Goal: Transaction & Acquisition: Book appointment/travel/reservation

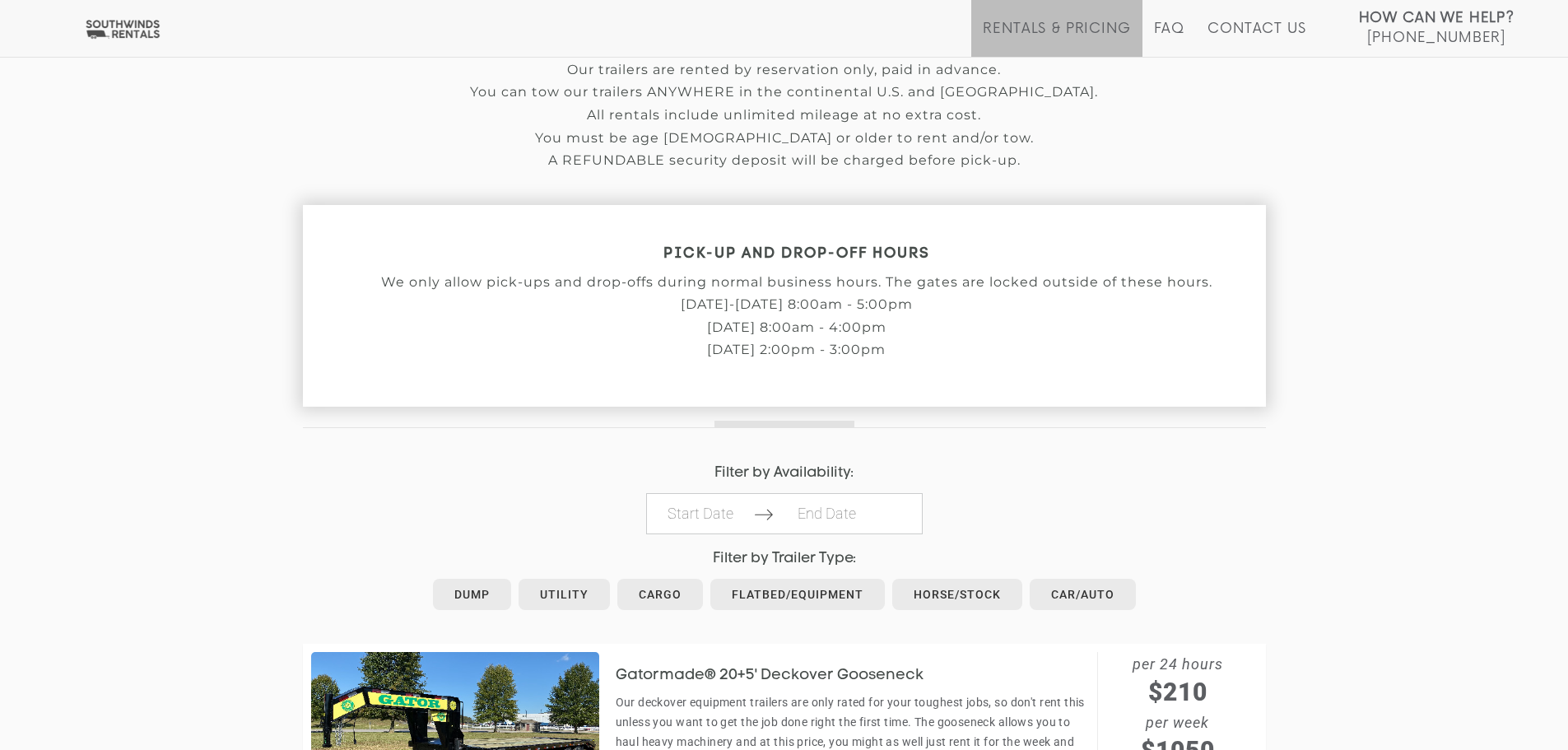
scroll to position [576, 0]
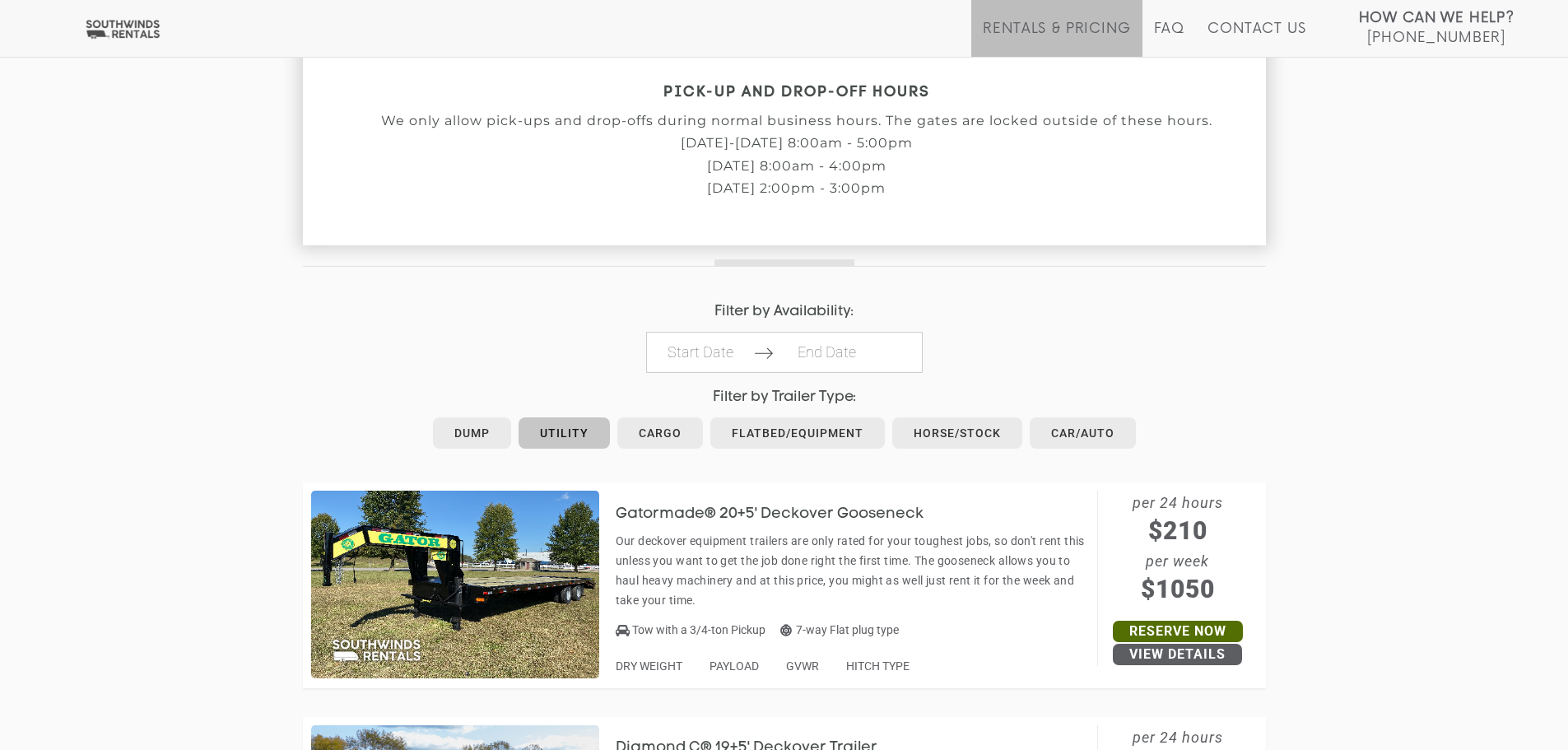
click at [570, 444] on link "Utility" at bounding box center [564, 432] width 91 height 31
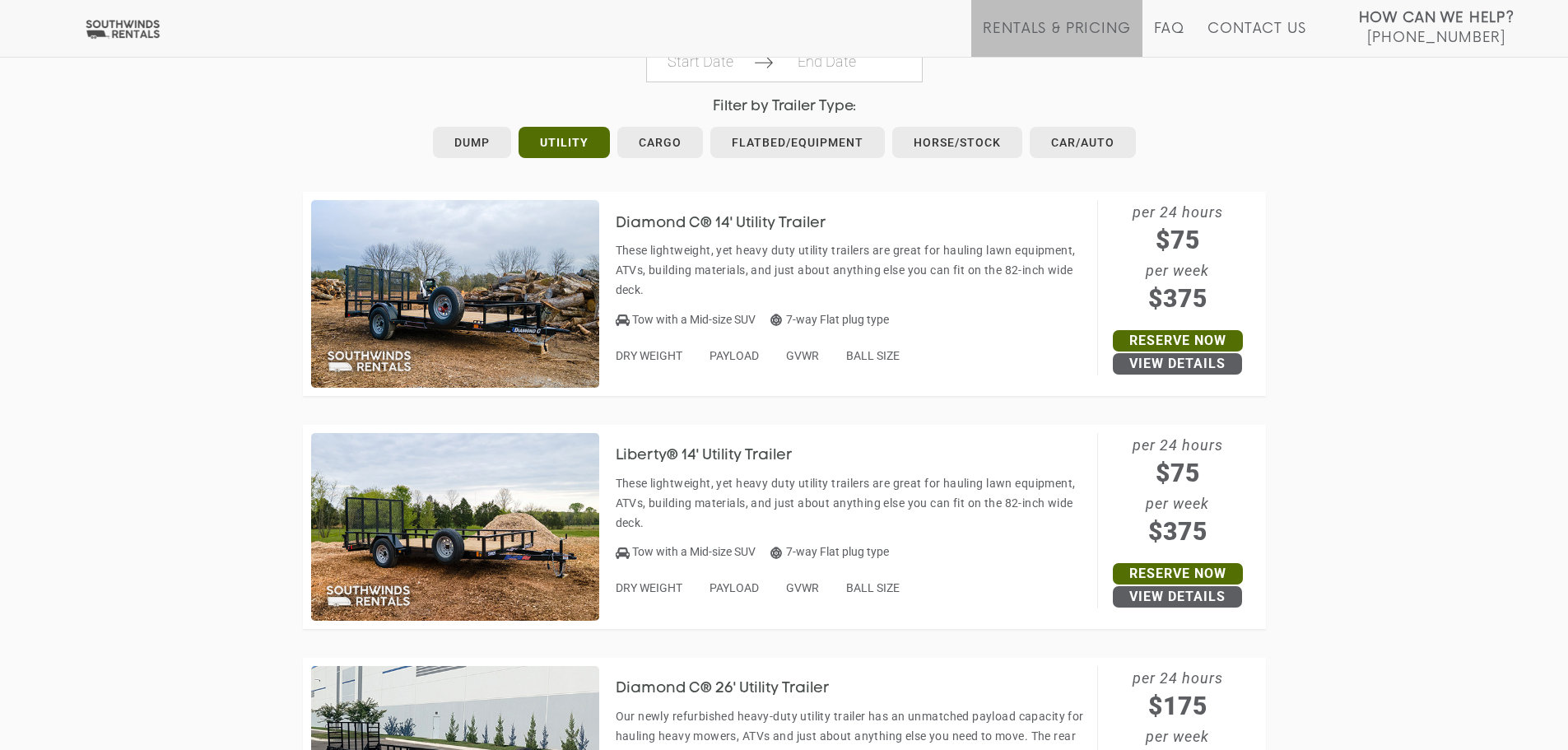
scroll to position [1152, 0]
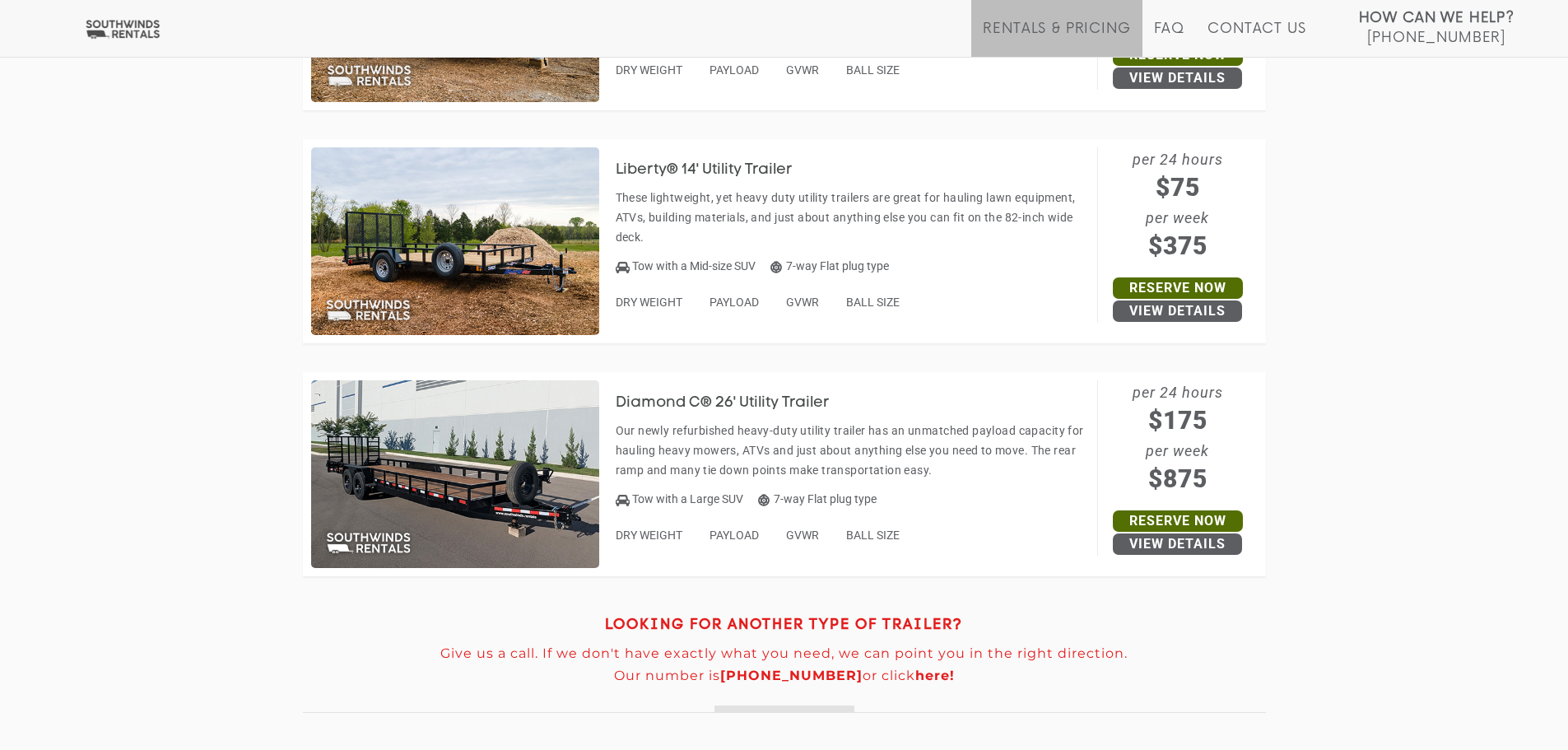
click at [472, 438] on img at bounding box center [454, 474] width 288 height 188
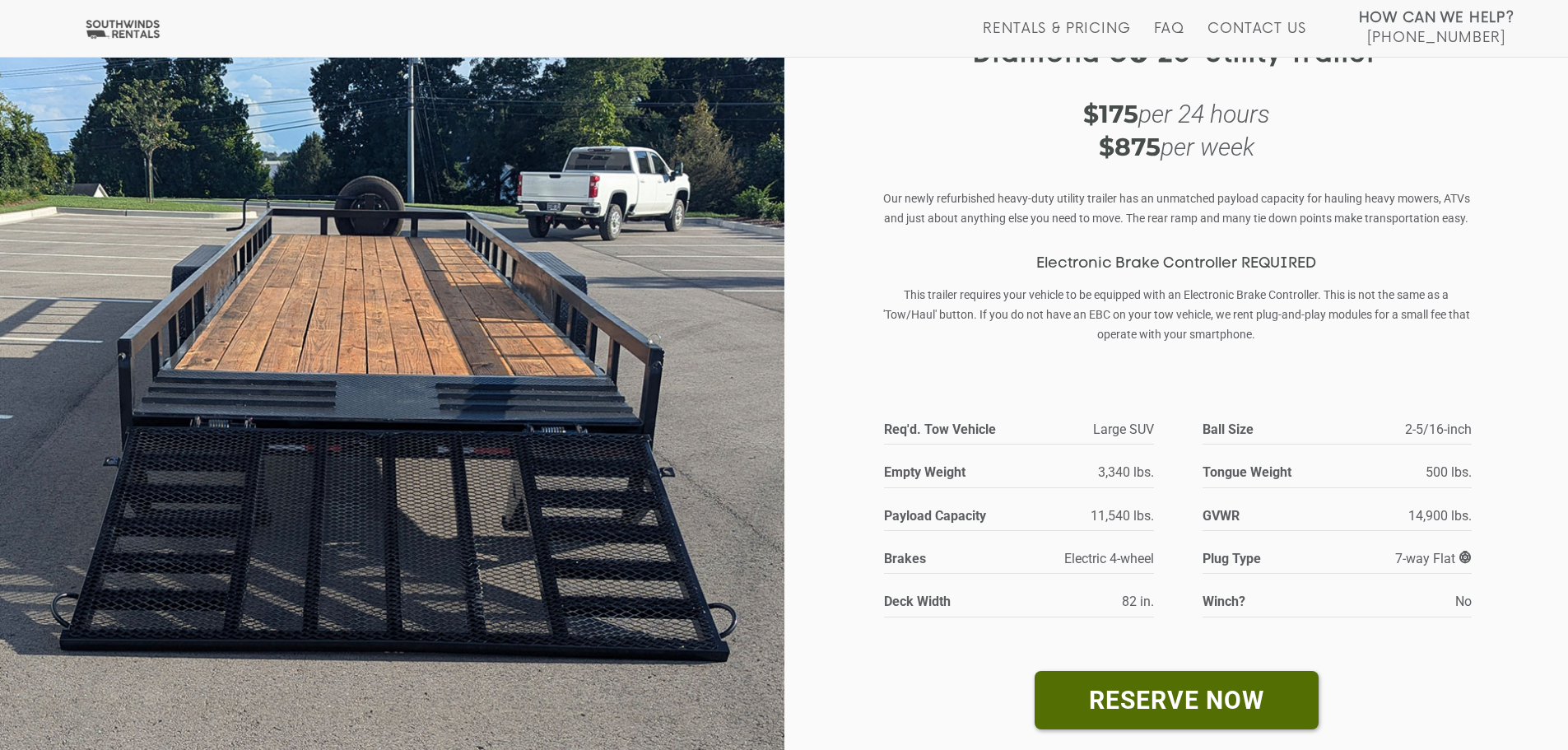
scroll to position [165, 0]
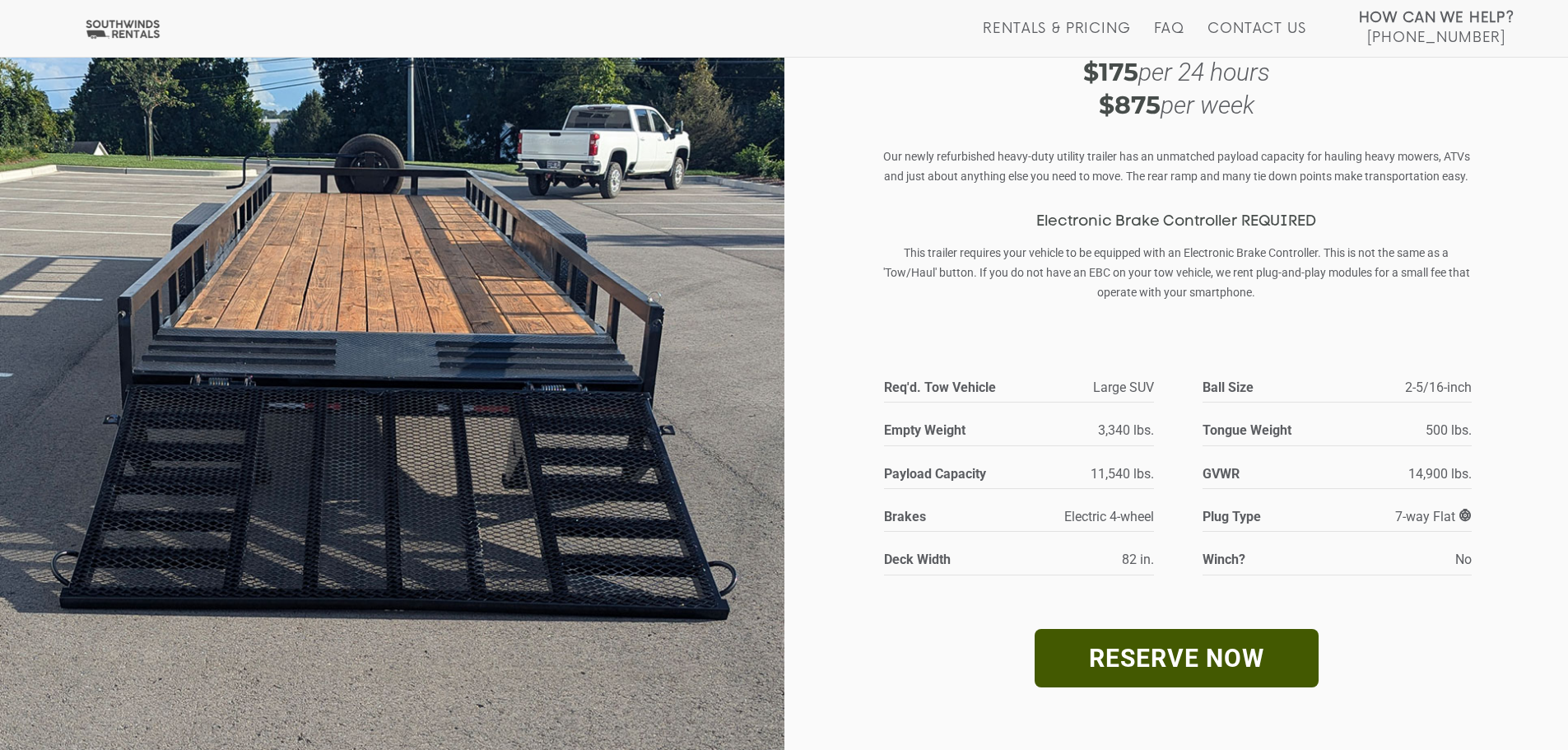
click at [1170, 649] on link "RESERVE NOW" at bounding box center [1176, 658] width 284 height 58
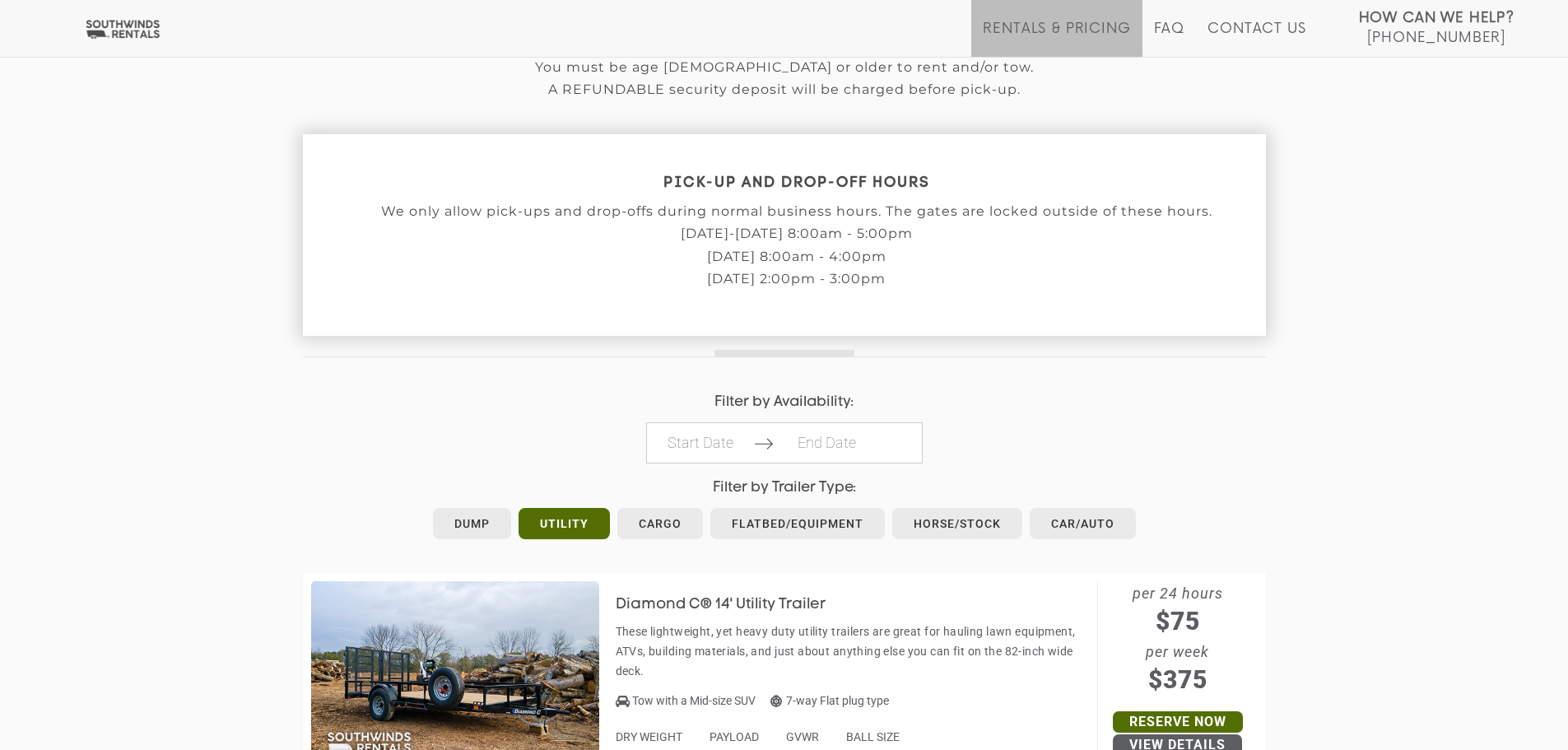
scroll to position [494, 0]
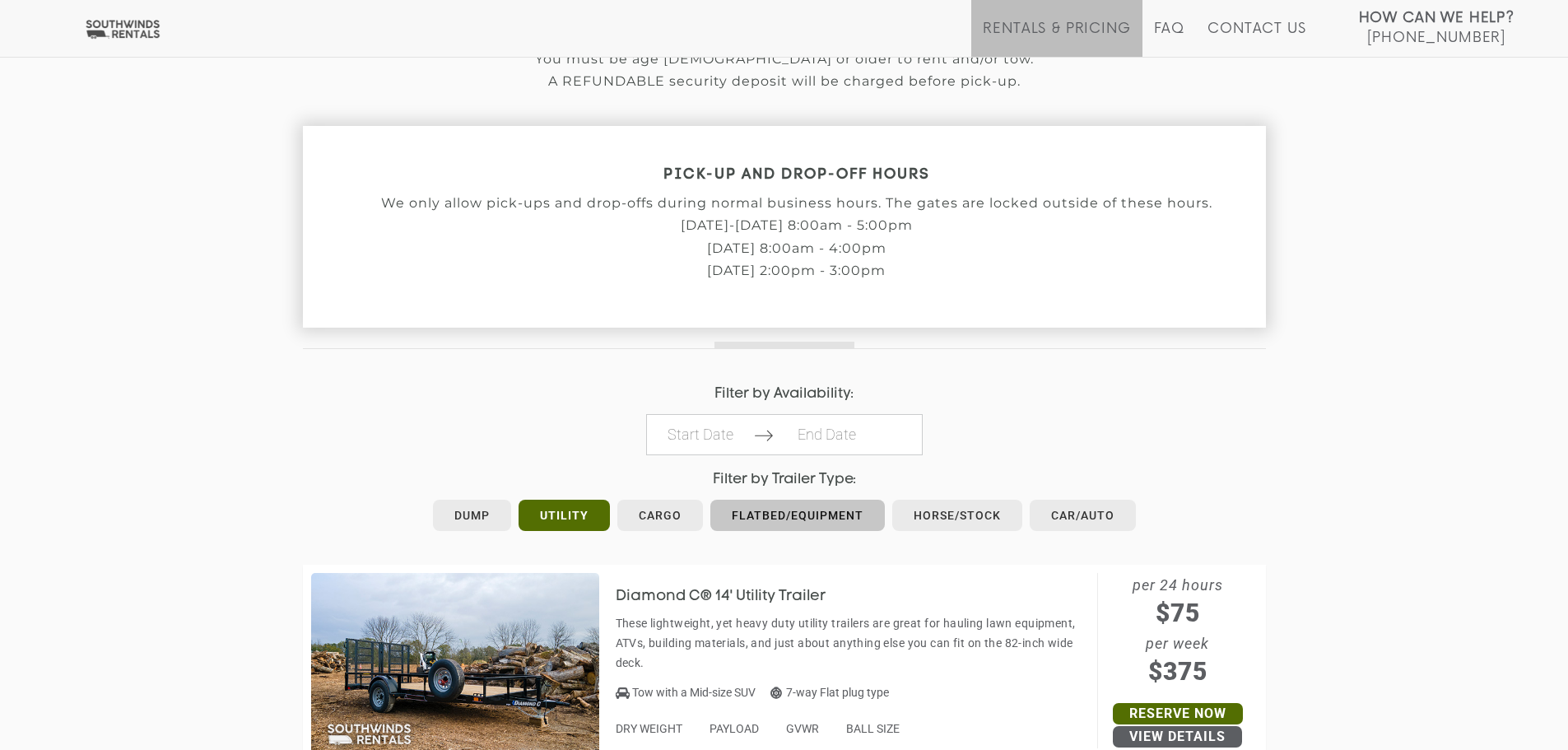
click at [823, 512] on link "Flatbed/Equipment" at bounding box center [797, 515] width 175 height 31
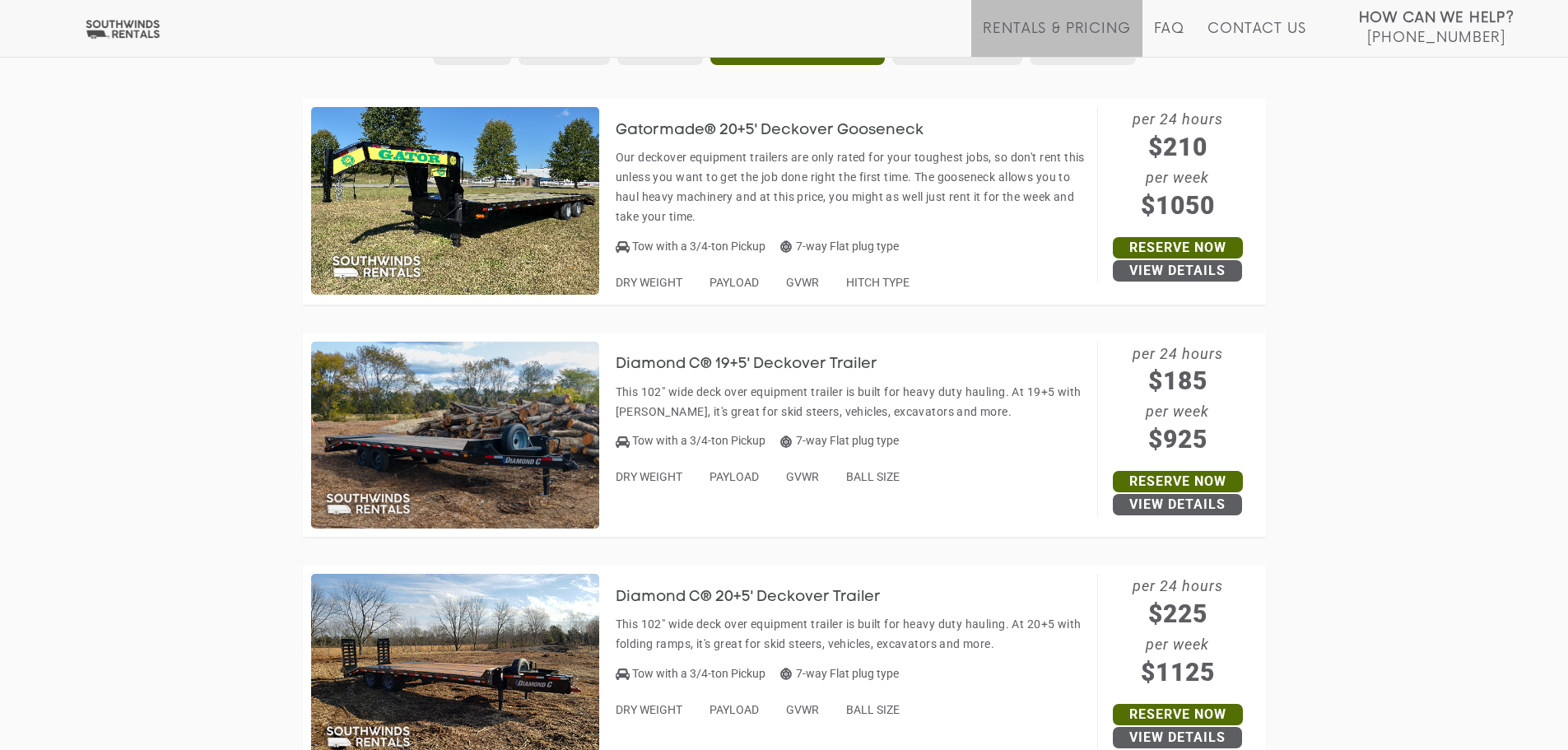
scroll to position [987, 0]
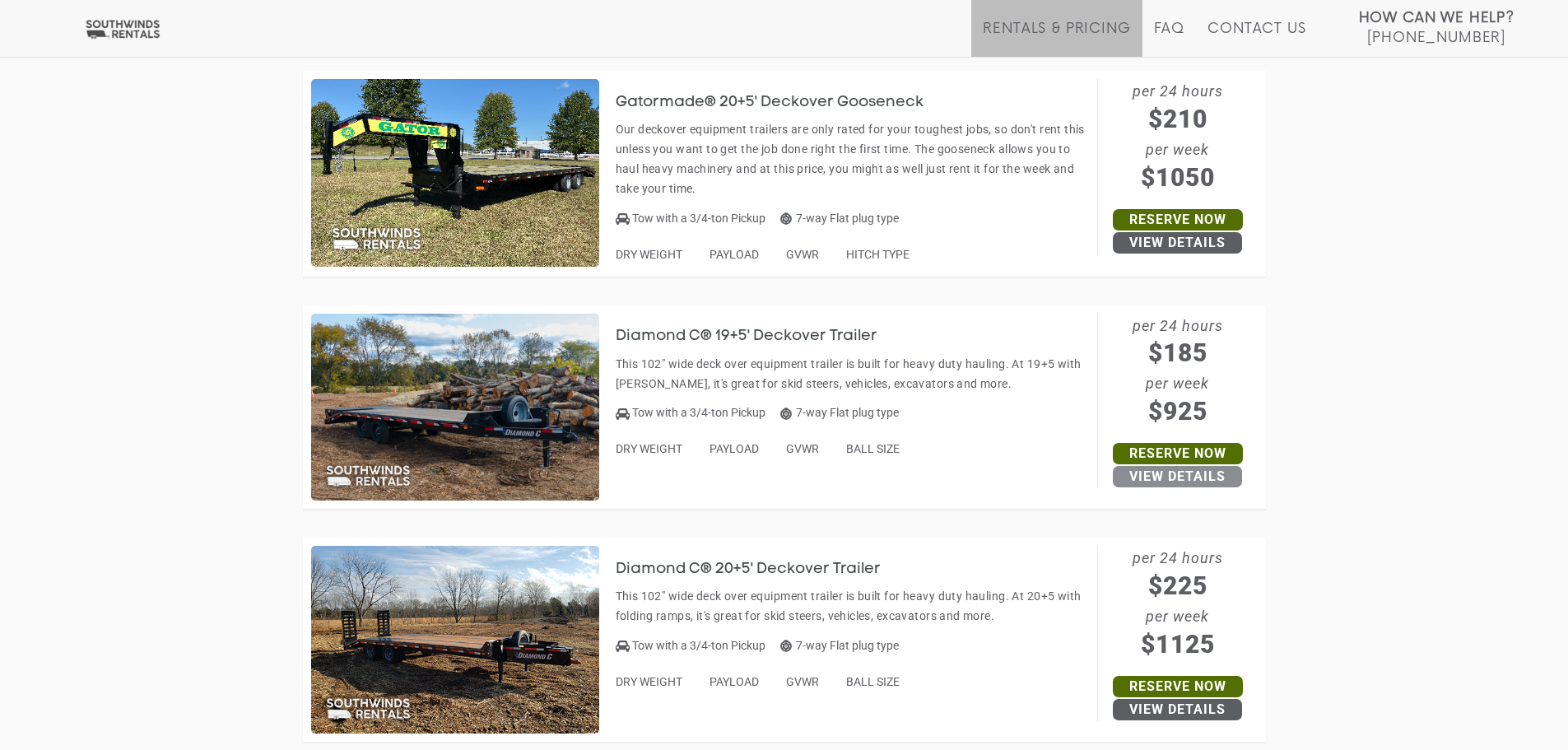
click at [1184, 472] on link "View Details" at bounding box center [1177, 476] width 129 height 21
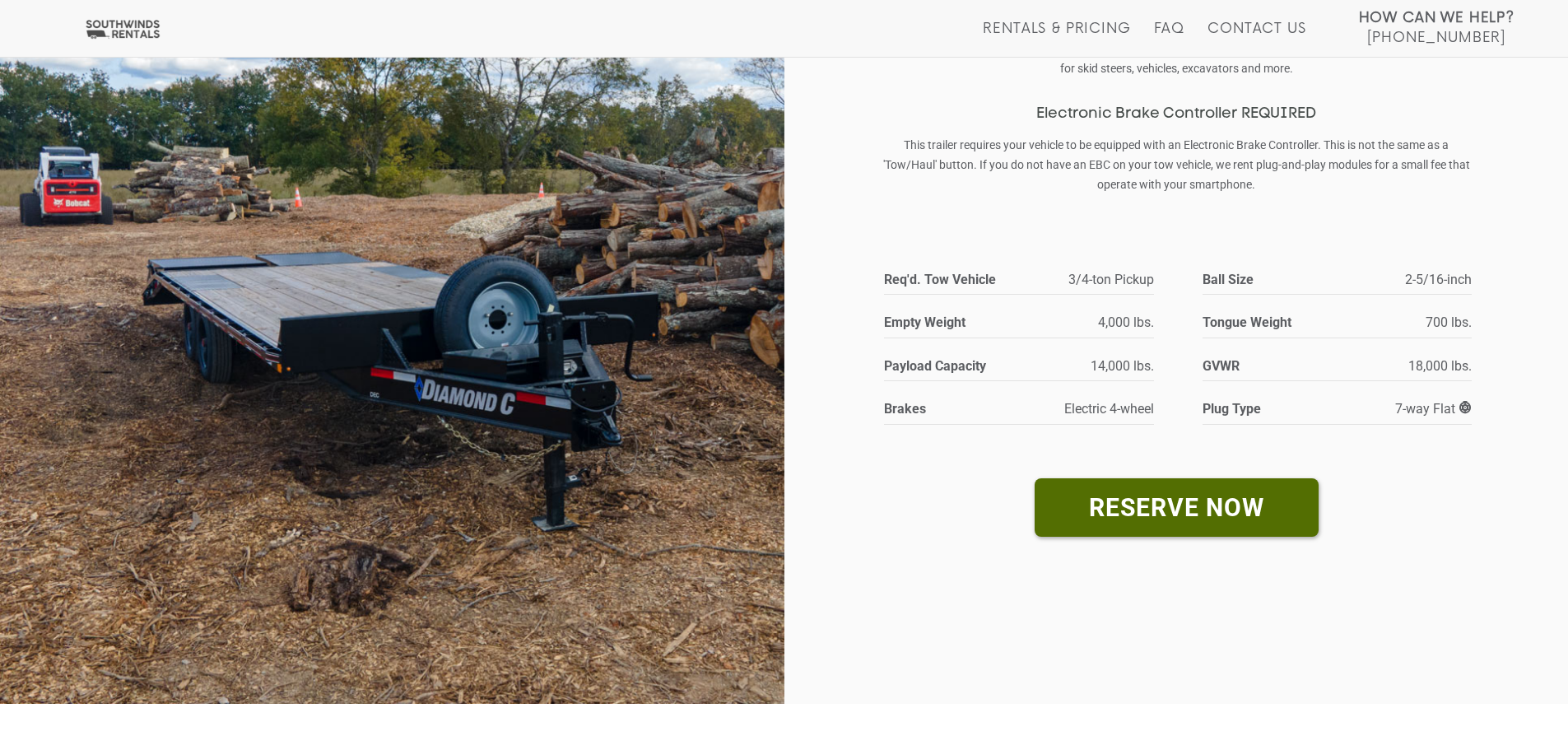
scroll to position [145, 0]
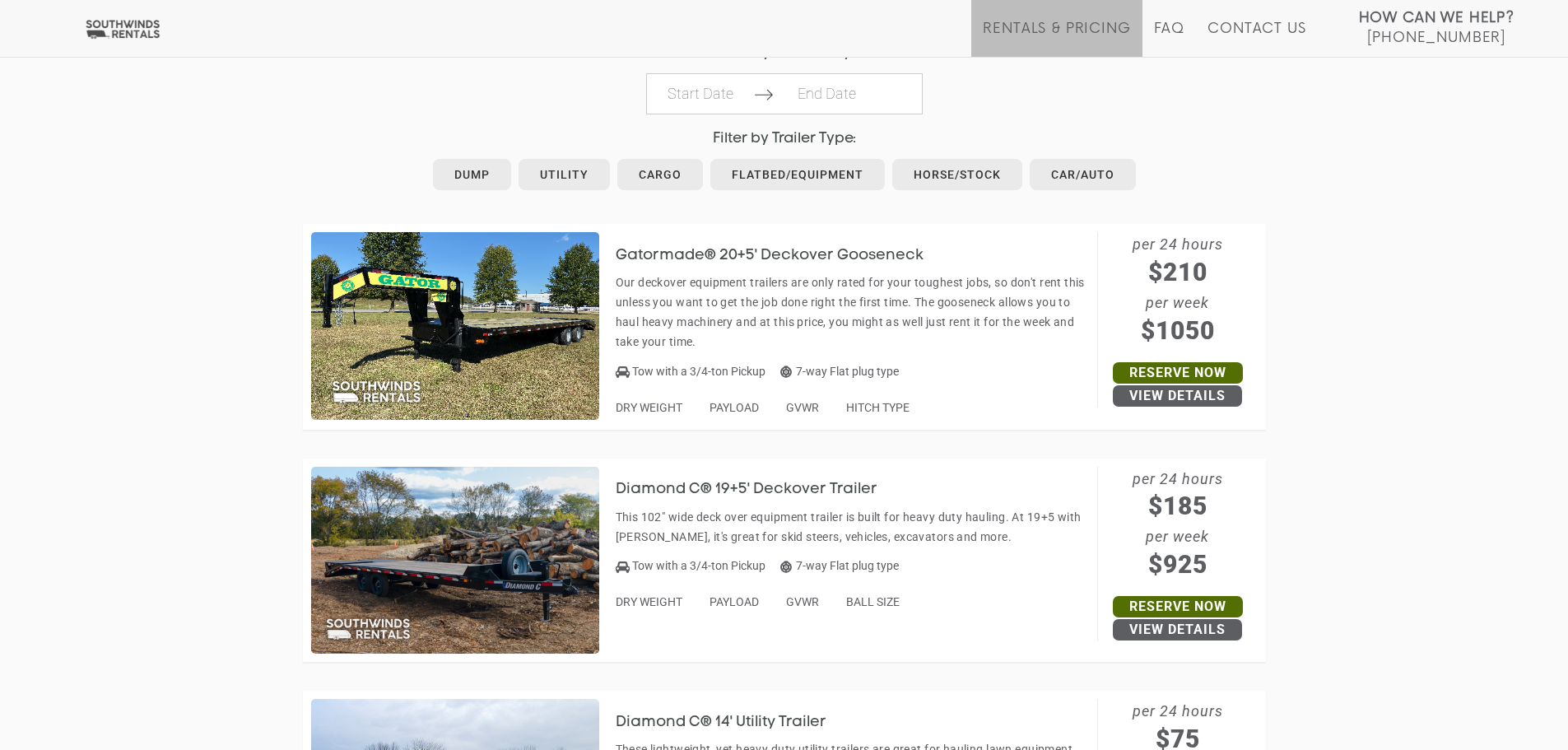
scroll to position [659, 0]
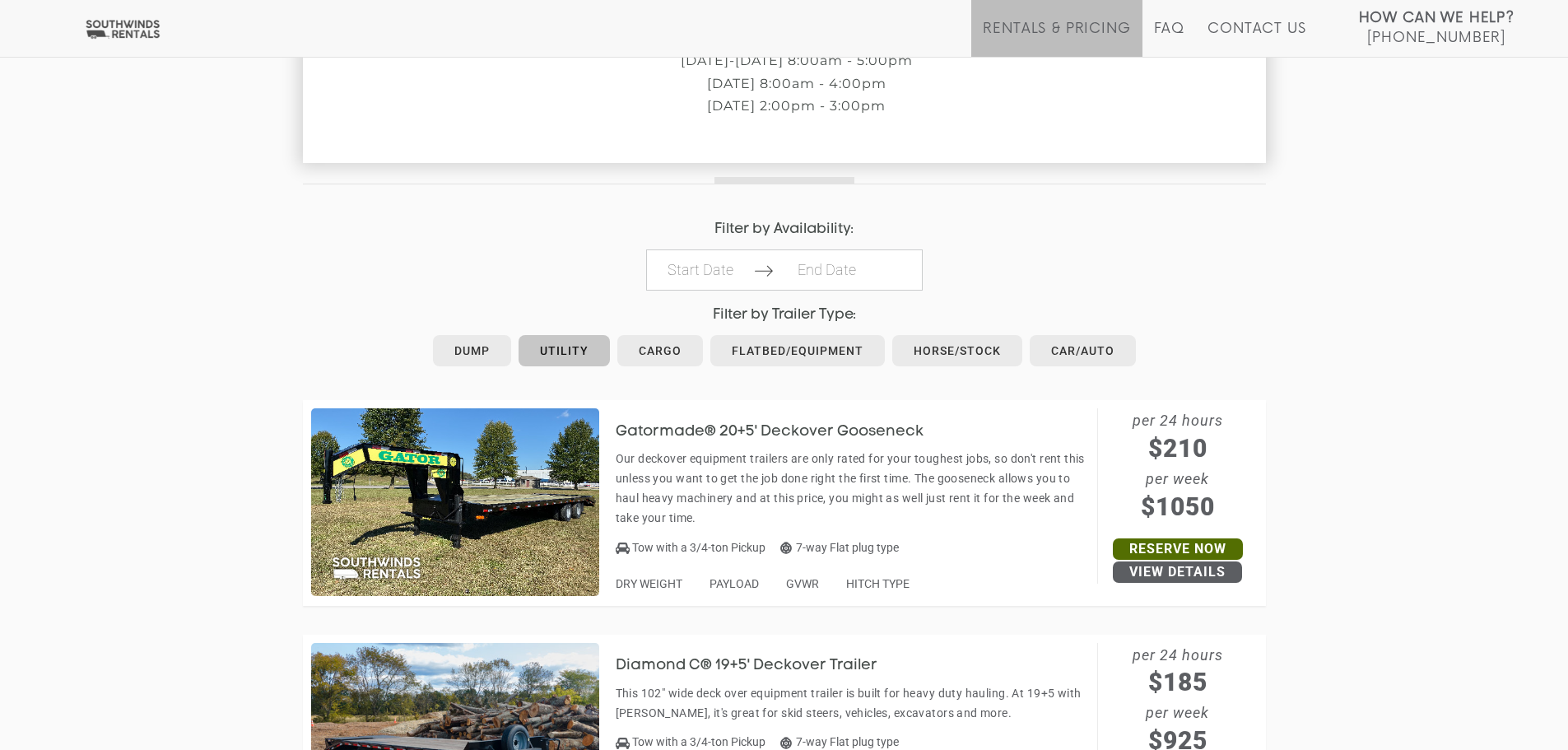
click at [575, 350] on link "Utility" at bounding box center [564, 351] width 91 height 31
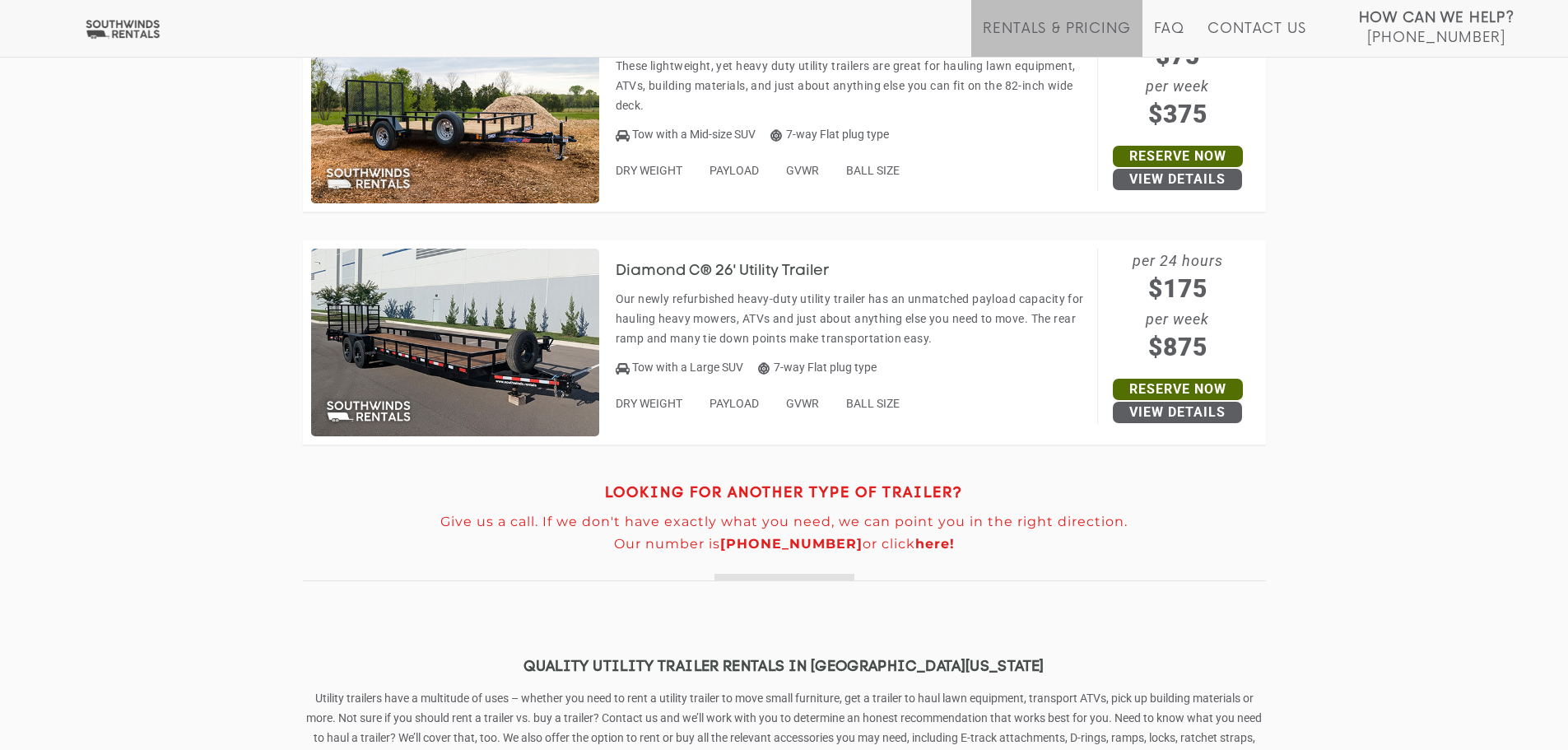
scroll to position [1152, 0]
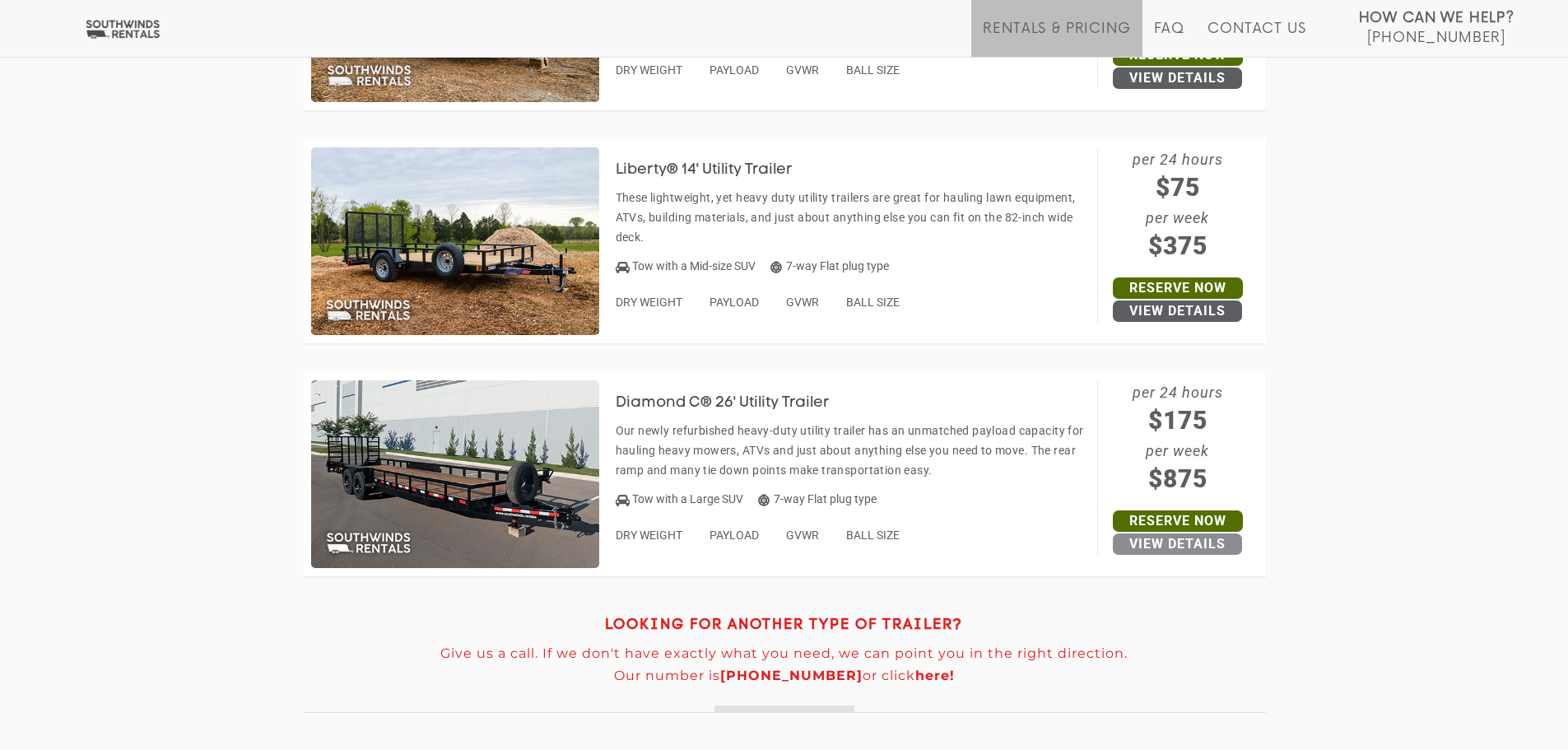
click at [1197, 541] on link "View Details" at bounding box center [1177, 544] width 129 height 21
